Goal: Transaction & Acquisition: Book appointment/travel/reservation

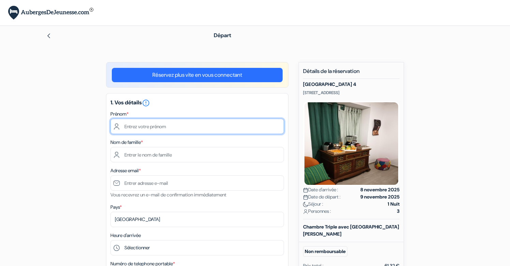
click at [221, 123] on input "text" at bounding box center [196, 126] width 173 height 15
type input "[PERSON_NAME]"
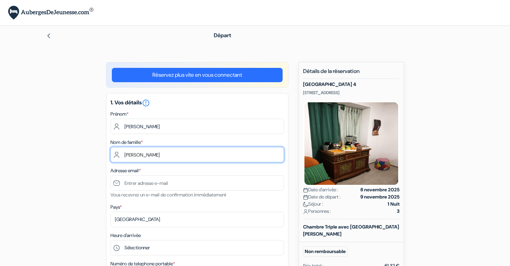
type input "Hébert"
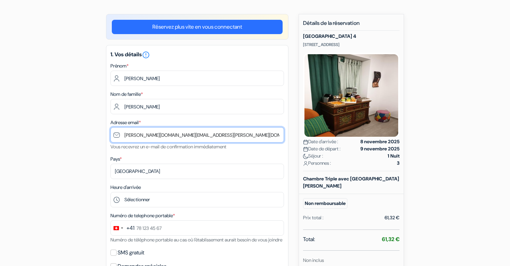
scroll to position [52, 0]
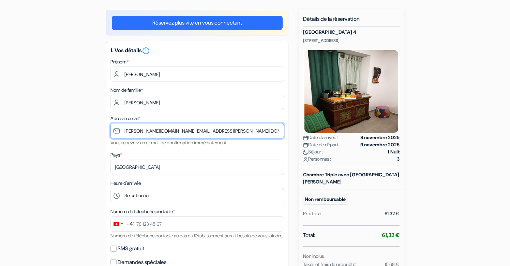
type input "[DOMAIN_NAME][EMAIL_ADDRESS][DOMAIN_NAME]"
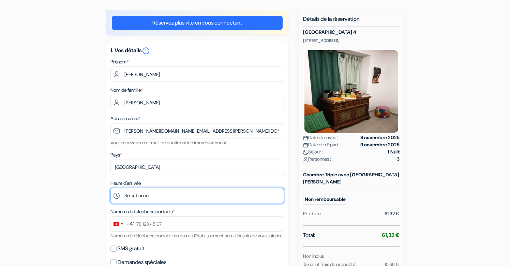
click at [160, 198] on select "Sélectionner 15:00 16:00 17:00 18:00 19:00 20:00" at bounding box center [196, 195] width 173 height 15
select select "19"
click at [110, 188] on select "Sélectionner 15:00 16:00 17:00 18:00 19:00 20:00" at bounding box center [196, 195] width 173 height 15
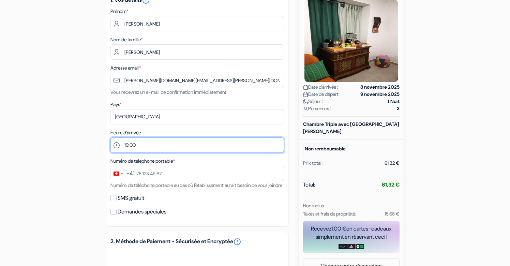
scroll to position [108, 0]
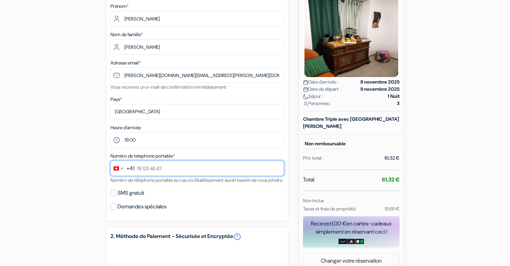
click at [172, 172] on input "text" at bounding box center [196, 167] width 173 height 15
type input "79 152 76 23"
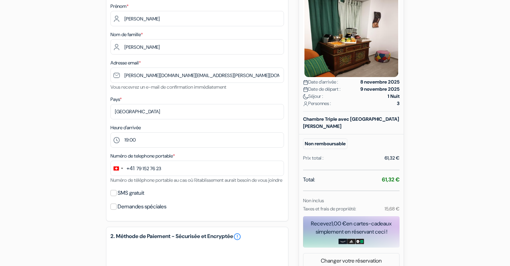
click at [179, 197] on div "SMS gratuit" at bounding box center [196, 193] width 173 height 10
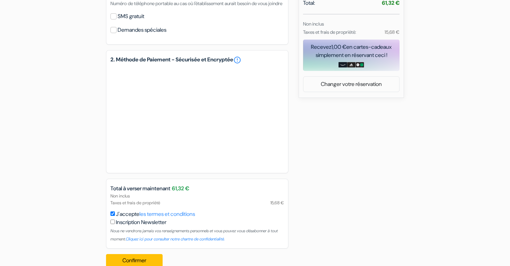
scroll to position [307, 0]
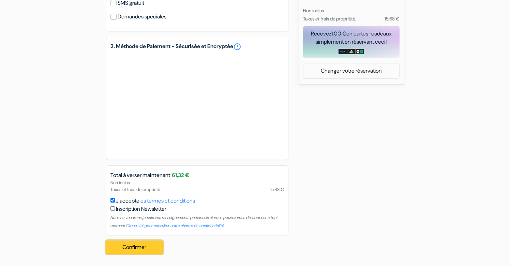
click at [140, 244] on button "Confirmer Loading..." at bounding box center [134, 247] width 57 height 13
